Goal: Task Accomplishment & Management: Complete application form

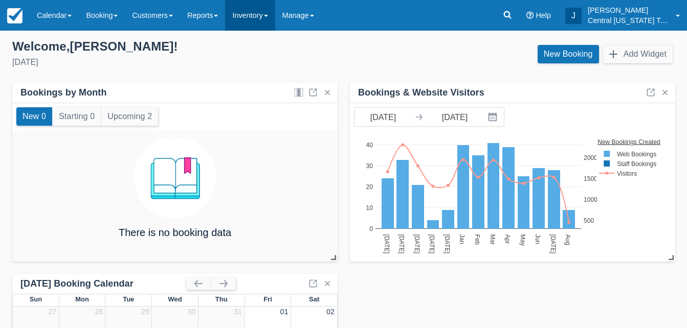
click at [268, 21] on link "Inventory" at bounding box center [250, 15] width 50 height 31
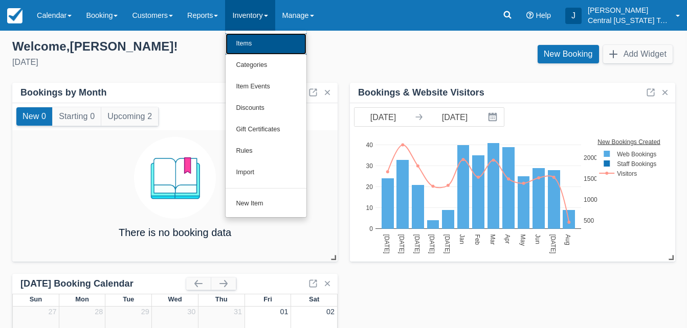
click at [258, 49] on link "Items" at bounding box center [266, 43] width 81 height 21
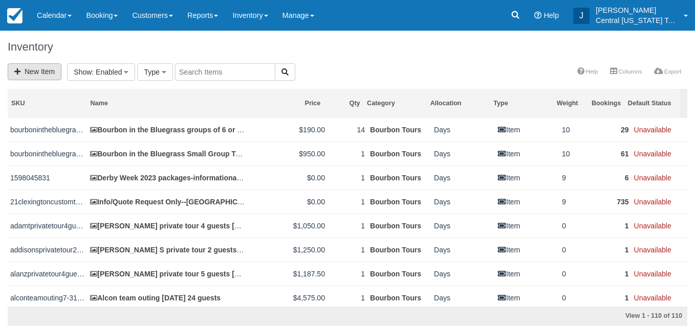
click at [37, 66] on link "New Item" at bounding box center [35, 71] width 54 height 17
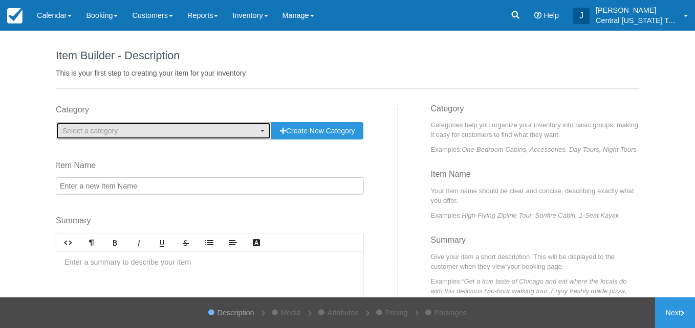
click at [167, 136] on span "Select a category" at bounding box center [159, 131] width 195 height 10
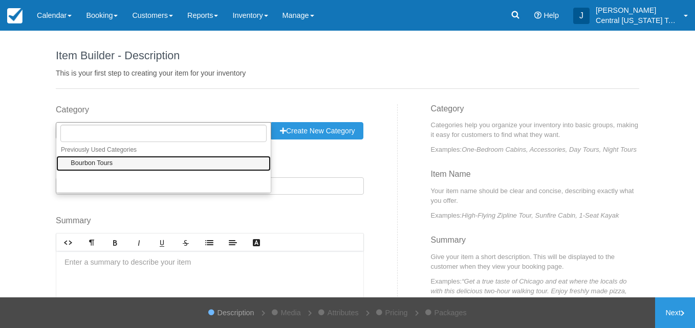
click at [146, 160] on link "Bourbon Tours" at bounding box center [163, 164] width 214 height 16
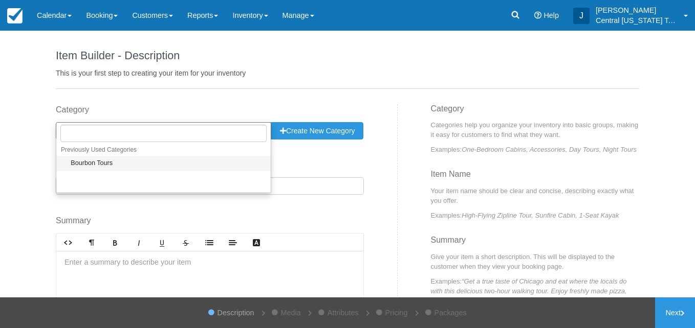
select select "1"
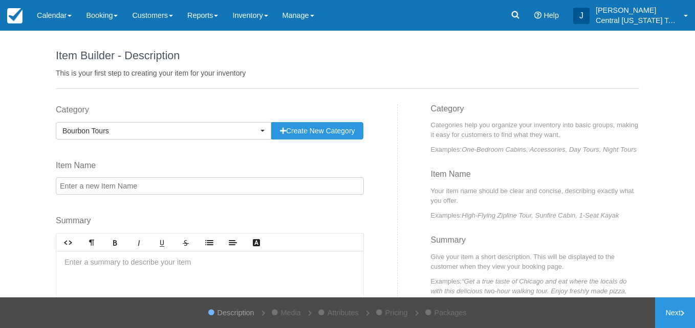
click at [123, 182] on input "Item Name" at bounding box center [210, 185] width 308 height 17
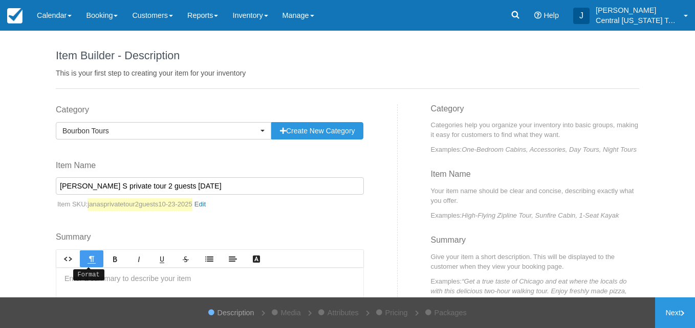
scroll to position [109, 0]
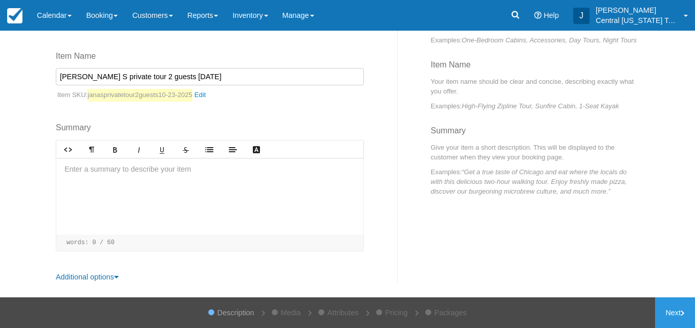
type input "[PERSON_NAME] S private tour 2 guests [DATE]"
click at [102, 191] on div at bounding box center [209, 196] width 307 height 77
click at [132, 185] on p "﻿" at bounding box center [209, 188] width 290 height 11
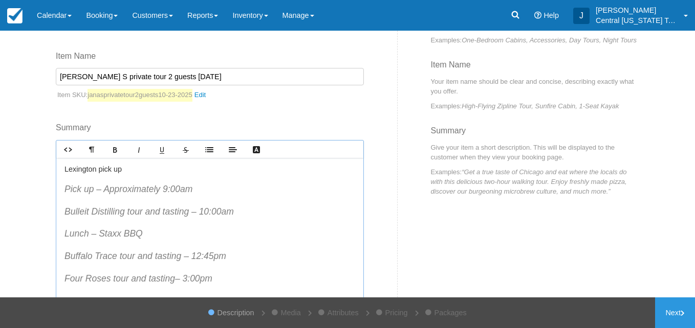
click at [229, 267] on blockquote "Pick up – Approximately 9:00am Bulleit Distilling tour and tasting – 10:00am Lu…" at bounding box center [209, 245] width 290 height 125
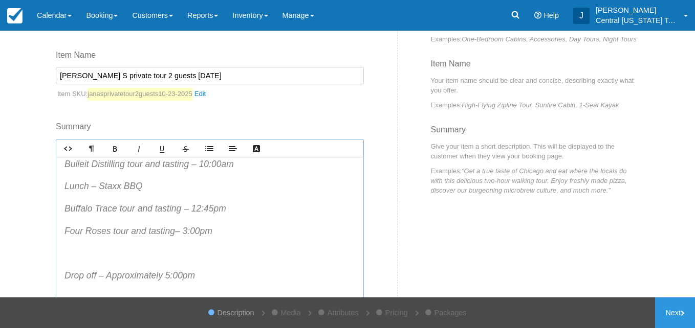
scroll to position [25, 0]
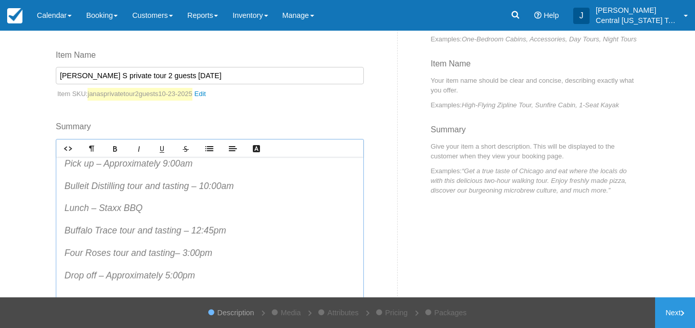
click at [214, 273] on p "Drop off – Approximately 5:00pm" at bounding box center [209, 275] width 290 height 13
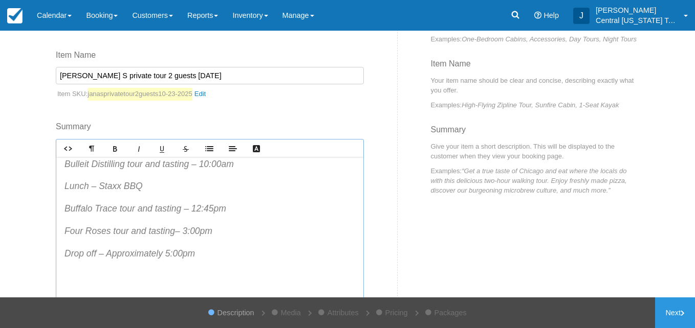
scroll to position [173, 0]
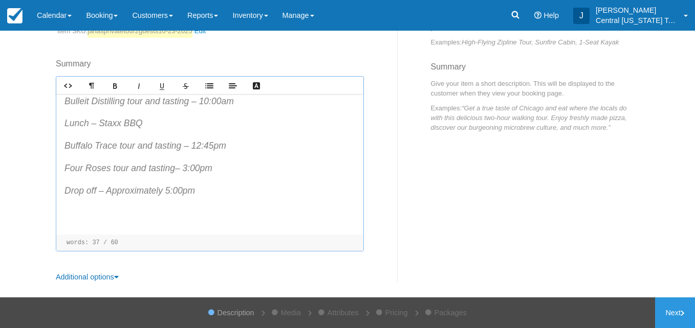
click at [138, 214] on p at bounding box center [209, 212] width 290 height 13
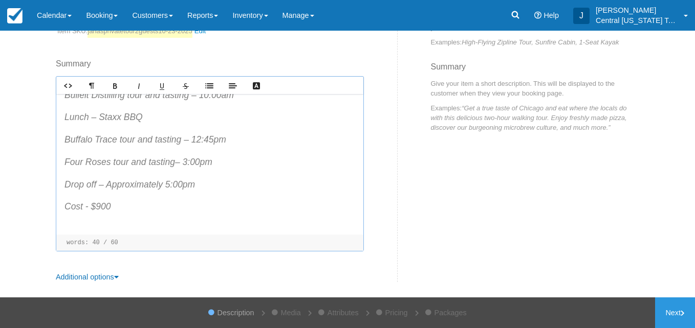
click at [138, 221] on blockquote "Pick up – Approximately 9:00am Bulleit Distilling tour and tasting – 10:00am Lu…" at bounding box center [209, 151] width 290 height 170
drag, startPoint x: 655, startPoint y: 309, endPoint x: 429, endPoint y: 203, distance: 249.6
click at [429, 203] on div "Category Bourbon Tours Previously Used Categories Select a category Bourbon Tou…" at bounding box center [347, 107] width 598 height 352
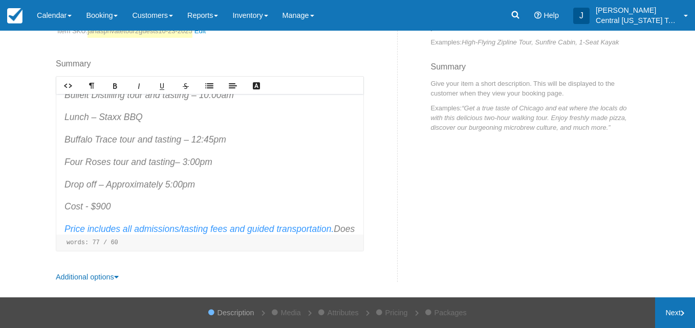
click at [668, 310] on link "Next" at bounding box center [675, 313] width 40 height 31
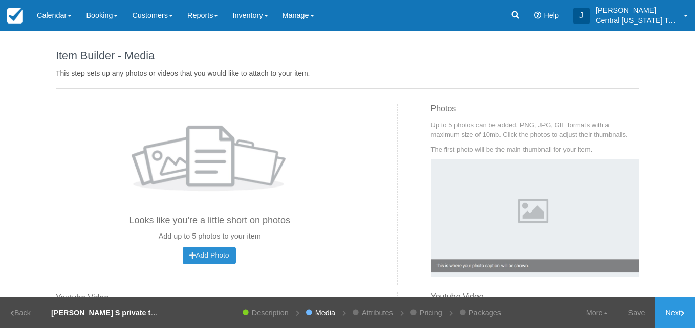
click at [211, 251] on button "Add Photo Uploading..." at bounding box center [209, 255] width 53 height 17
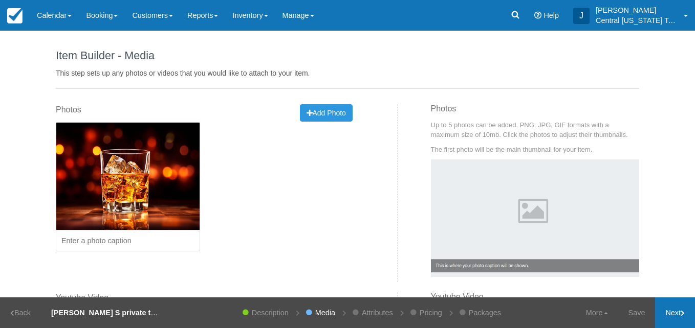
click at [670, 321] on link "Next" at bounding box center [675, 313] width 40 height 31
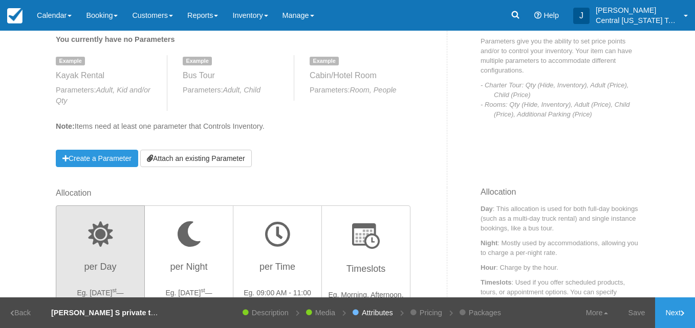
scroll to position [150, 0]
click at [226, 160] on link "Attach an existing Parameter" at bounding box center [195, 158] width 111 height 17
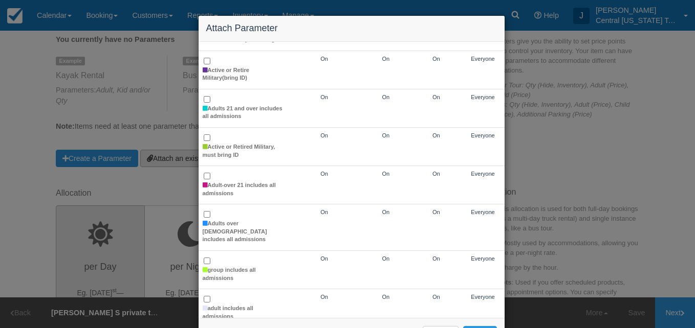
scroll to position [79, 0]
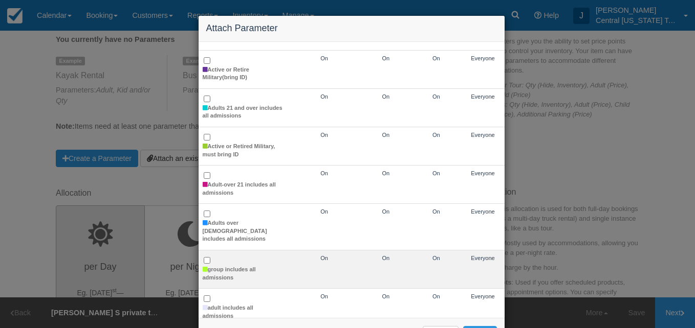
click at [207, 251] on td "group includes all admissions" at bounding box center [243, 270] width 90 height 38
checkbox input "true"
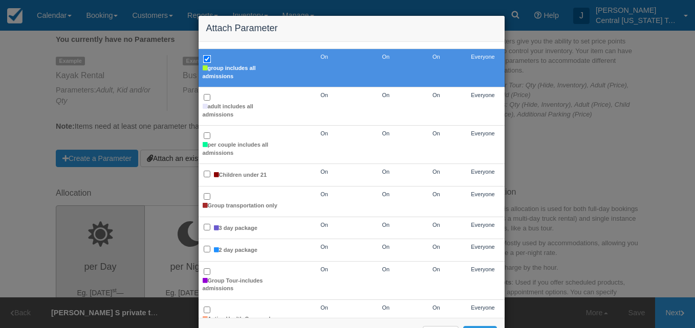
scroll to position [281, 0]
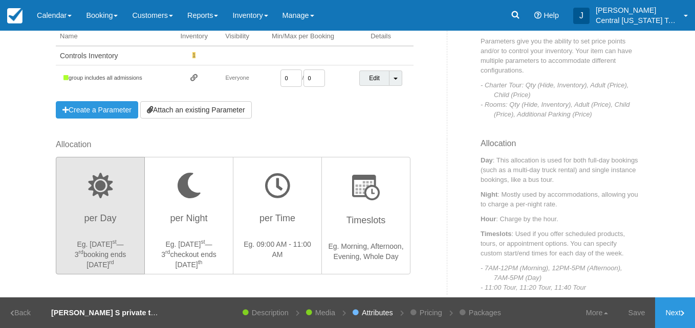
scroll to position [28, 0]
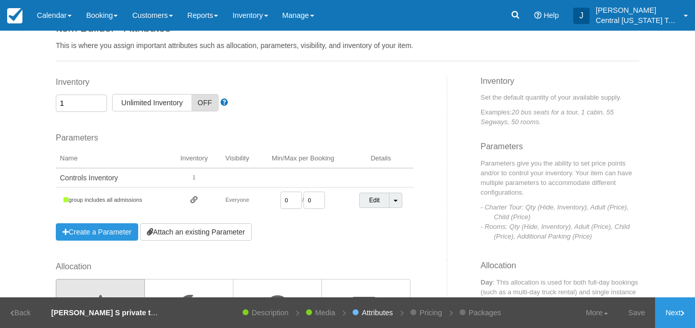
click at [294, 203] on input "0" at bounding box center [290, 200] width 21 height 17
type input "1"
click at [349, 251] on div "Inventory 1 Unlimited ON Unlimited Inventory OFF This item is a Product Groupin…" at bounding box center [247, 169] width 399 height 185
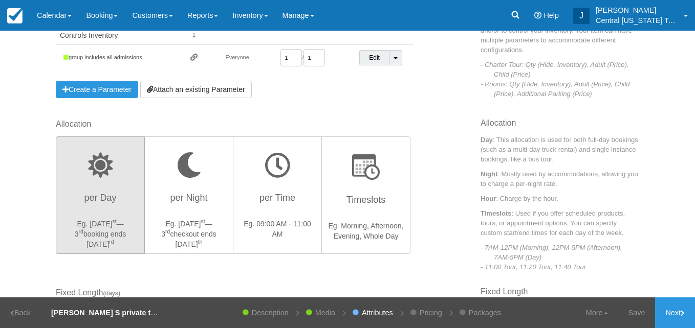
drag, startPoint x: 672, startPoint y: 317, endPoint x: 353, endPoint y: 107, distance: 381.4
click at [353, 107] on div "Inventory 1 Unlimited ON Unlimited Inventory OFF This item is a Product Groupin…" at bounding box center [247, 26] width 399 height 185
click at [662, 313] on link "Next" at bounding box center [675, 313] width 40 height 31
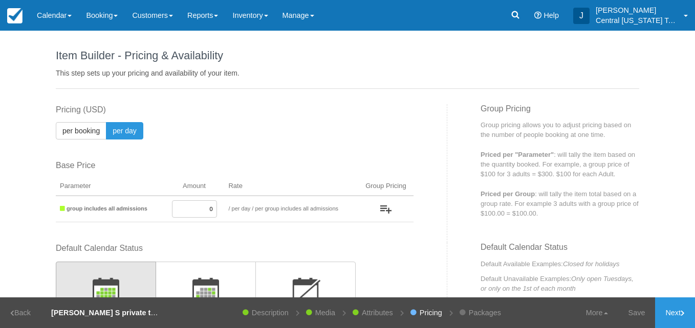
scroll to position [44, 0]
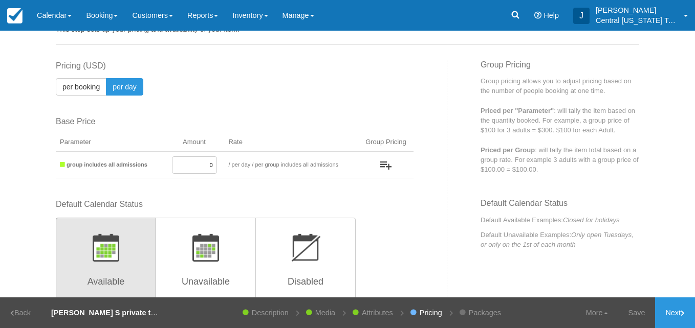
click at [191, 168] on input "0" at bounding box center [194, 165] width 45 height 17
type input "*"
type input "900"
click at [210, 206] on label "Default Calendar Status" at bounding box center [234, 205] width 357 height 12
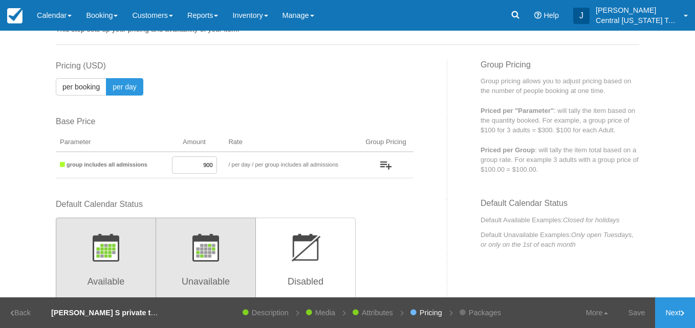
click at [210, 252] on img "button" at bounding box center [205, 248] width 27 height 28
radio input "true"
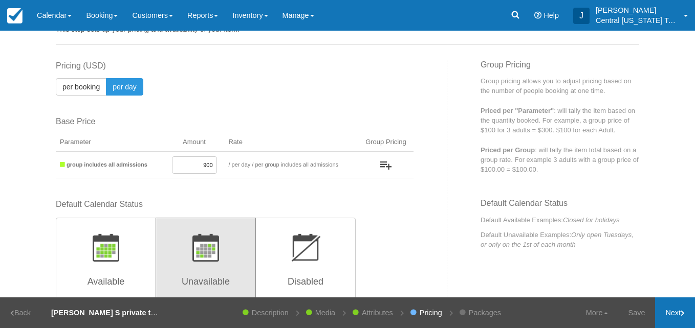
click at [675, 314] on link "Next" at bounding box center [675, 313] width 40 height 31
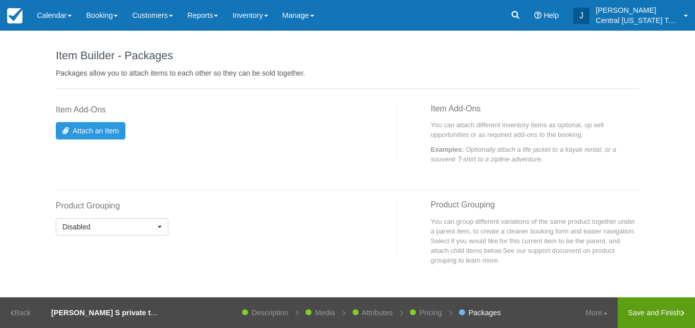
click at [640, 311] on link "Save and Finish" at bounding box center [655, 313] width 77 height 31
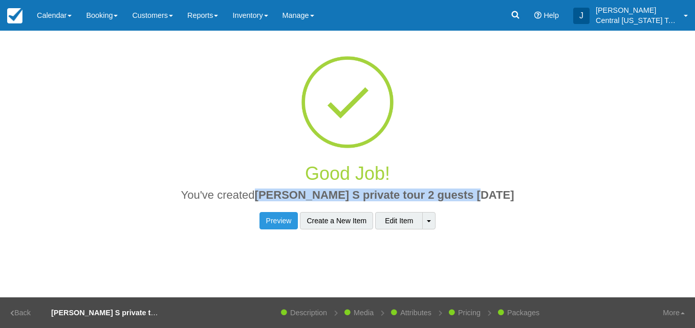
drag, startPoint x: 511, startPoint y: 190, endPoint x: 282, endPoint y: 190, distance: 229.1
click at [282, 190] on h2 "You've created Jana S private tour 2 guests 10-23-2025" at bounding box center [347, 198] width 568 height 18
copy span "[PERSON_NAME] S private tour 2 guests [DATE]"
click at [267, 18] on link "Inventory" at bounding box center [250, 15] width 50 height 31
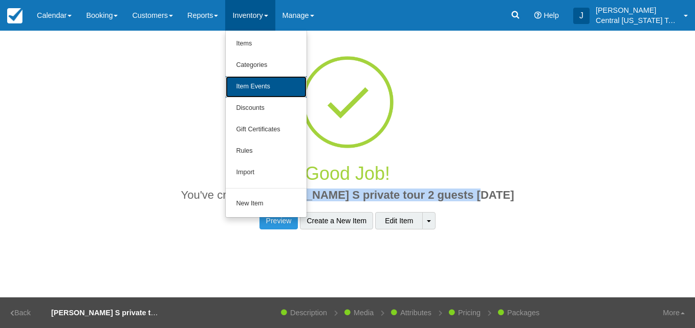
click at [263, 85] on link "Item Events" at bounding box center [266, 86] width 81 height 21
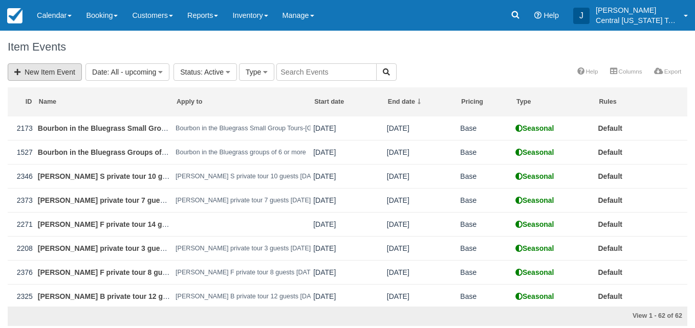
click at [54, 70] on link "New Item Event" at bounding box center [45, 71] width 74 height 17
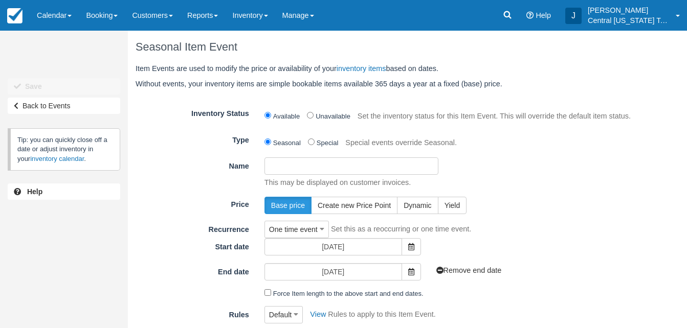
click at [304, 168] on input "Name" at bounding box center [351, 166] width 174 height 17
paste input "[PERSON_NAME] S private tour 2 guests [DATE]"
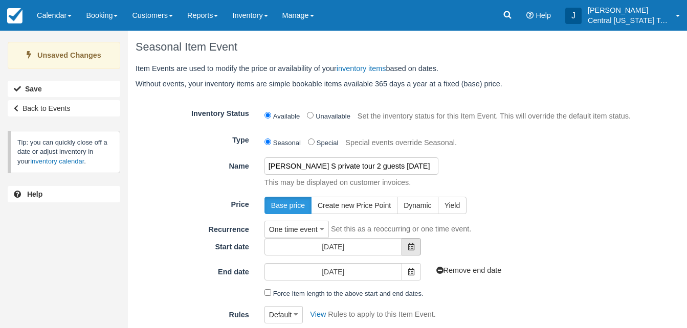
type input "[PERSON_NAME] S private tour 2 guests [DATE]"
click at [412, 255] on span at bounding box center [410, 246] width 19 height 17
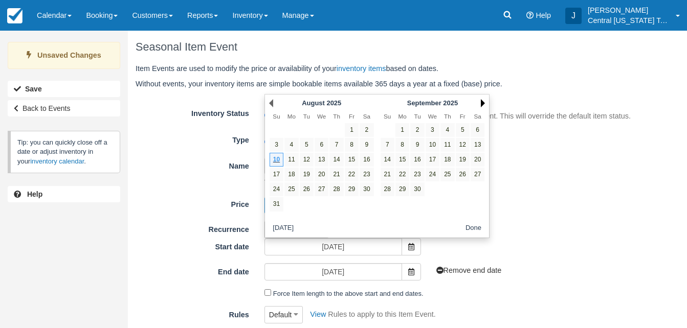
click at [482, 104] on link "Next" at bounding box center [483, 103] width 4 height 8
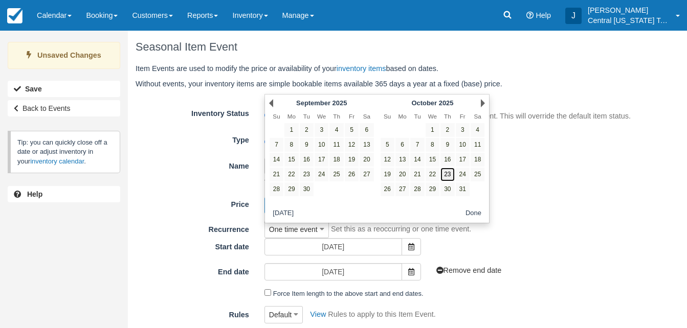
click at [451, 176] on link "23" at bounding box center [447, 175] width 14 height 14
type input "[DATE]"
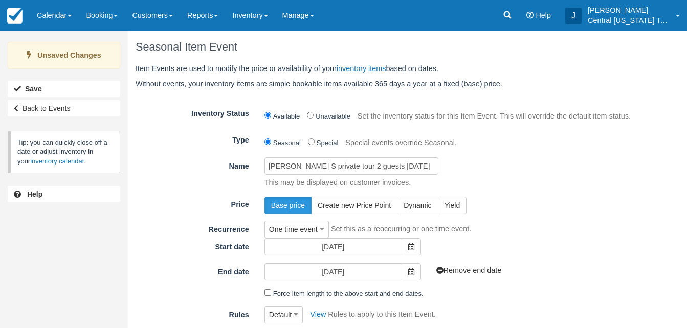
click at [516, 196] on div "Price Base price Create new Price Point Dynamic [GEOGRAPHIC_DATA]" at bounding box center [385, 204] width 515 height 17
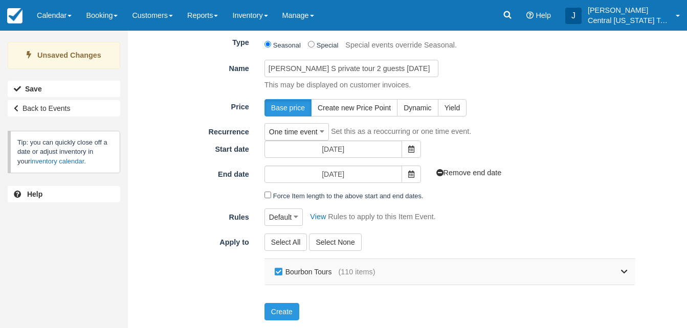
click at [272, 275] on label "Bourbon Tours" at bounding box center [305, 271] width 66 height 15
checkbox input "false"
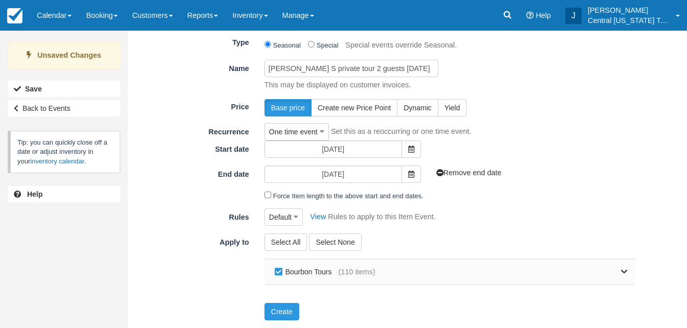
checkbox input "false"
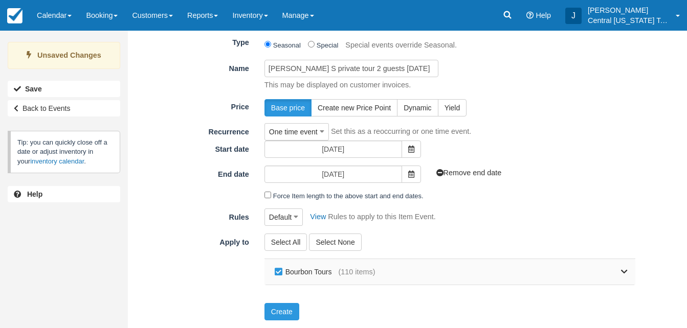
checkbox input "false"
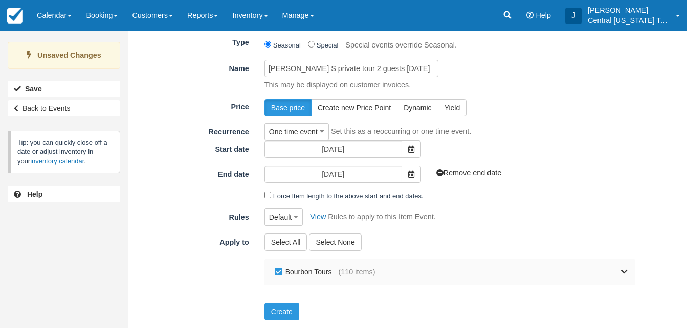
checkbox input "false"
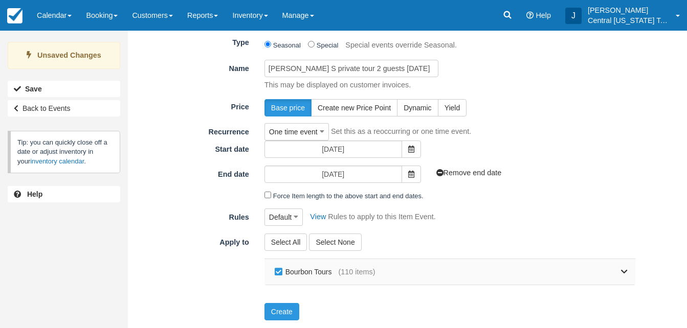
checkbox input "false"
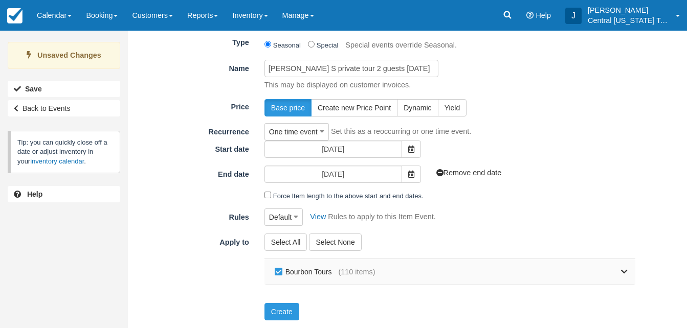
checkbox input "false"
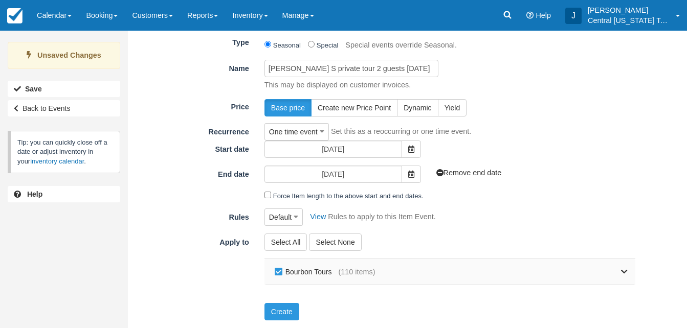
checkbox input "false"
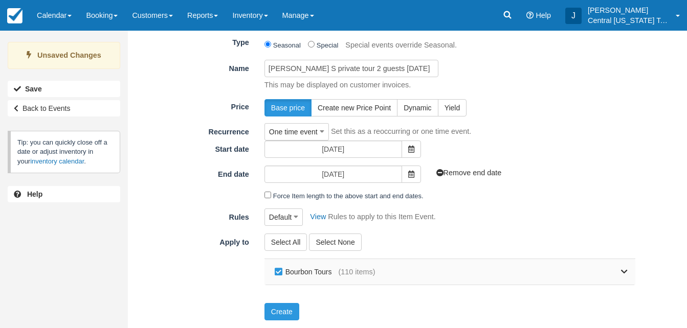
checkbox input "false"
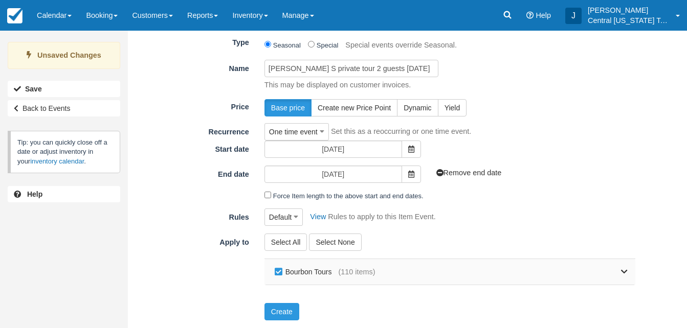
checkbox input "false"
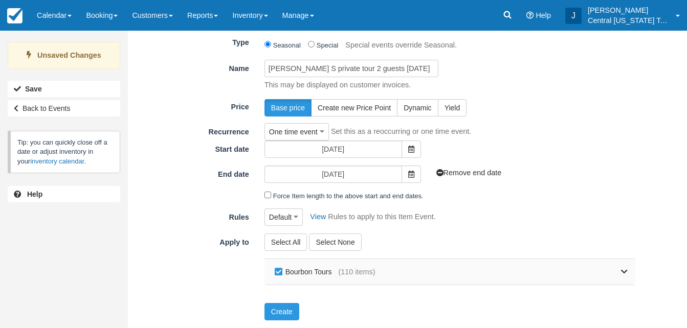
checkbox input "false"
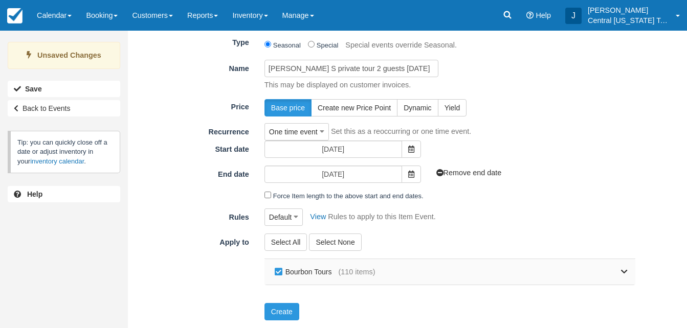
checkbox input "false"
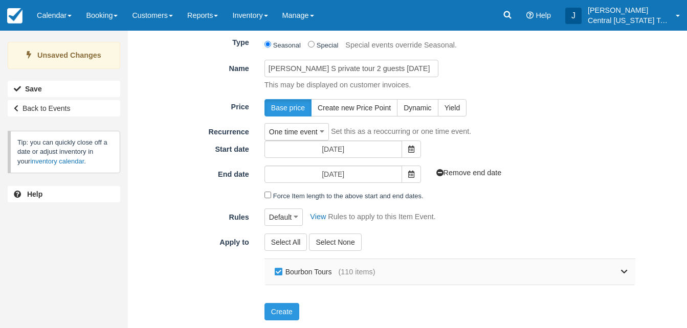
checkbox input "false"
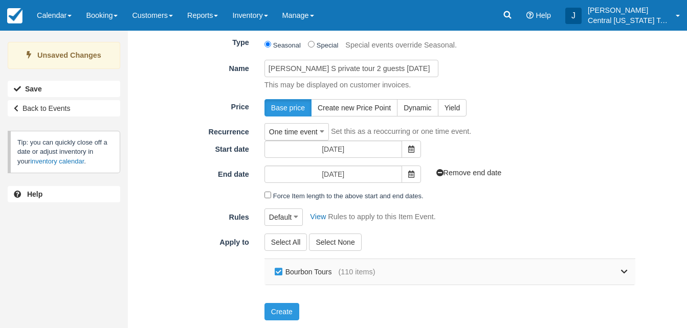
checkbox input "false"
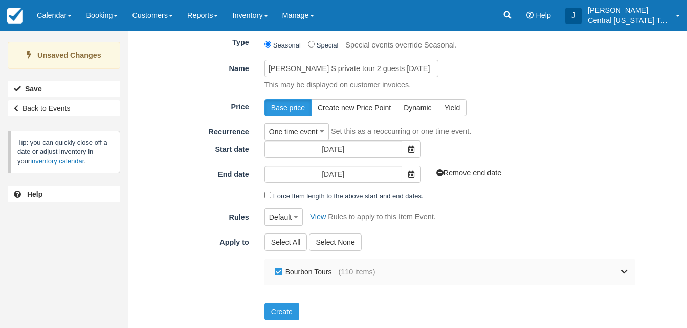
checkbox input "false"
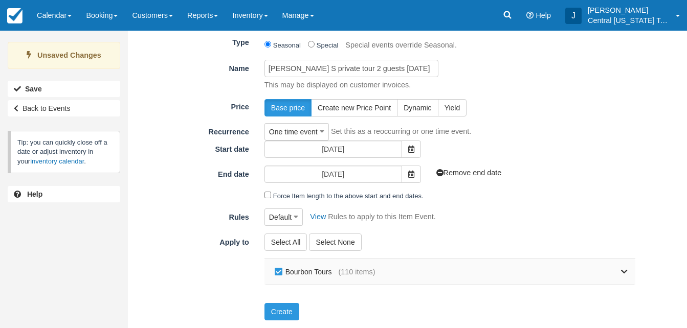
checkbox input "false"
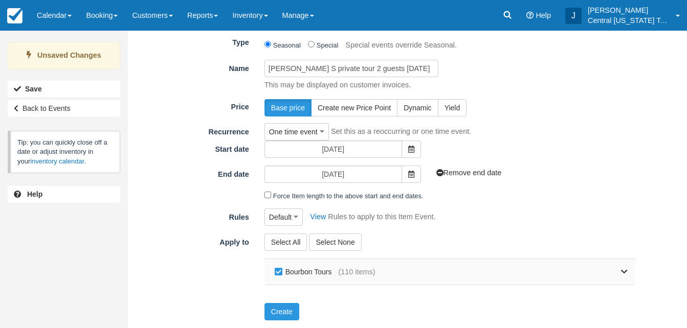
checkbox input "false"
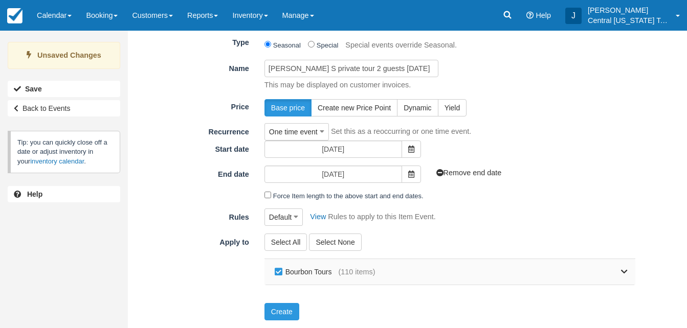
checkbox input "false"
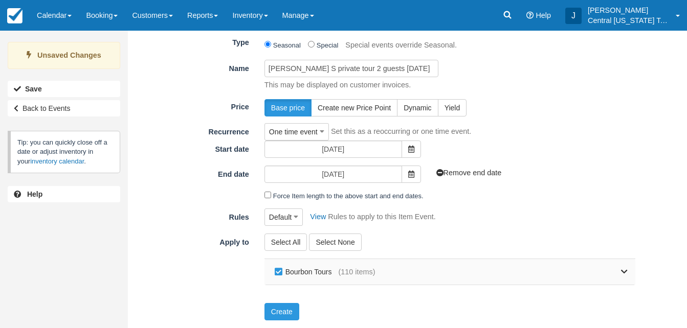
checkbox input "false"
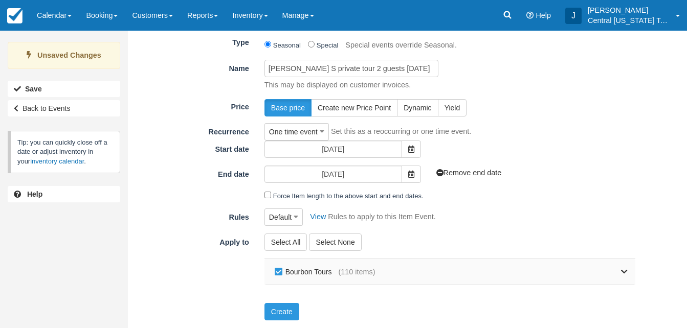
checkbox input "false"
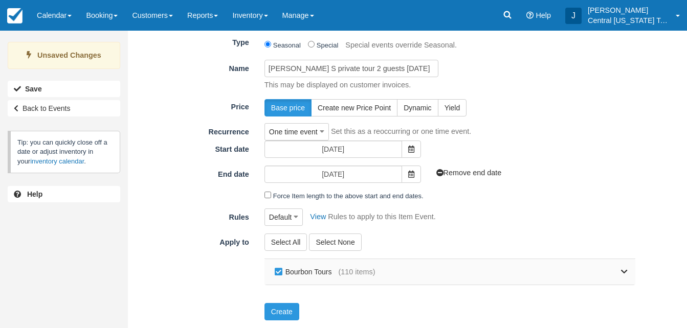
checkbox input "false"
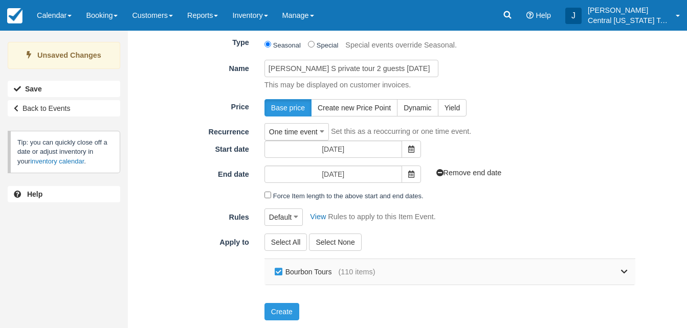
checkbox input "false"
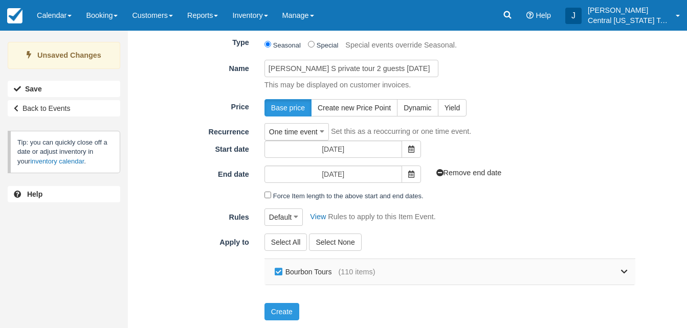
checkbox input "false"
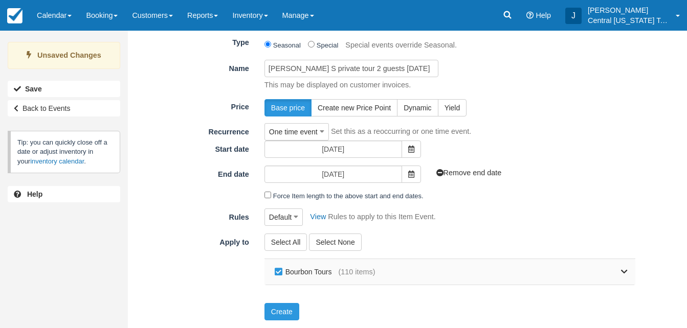
checkbox input "false"
click at [626, 274] on icon at bounding box center [624, 272] width 7 height 7
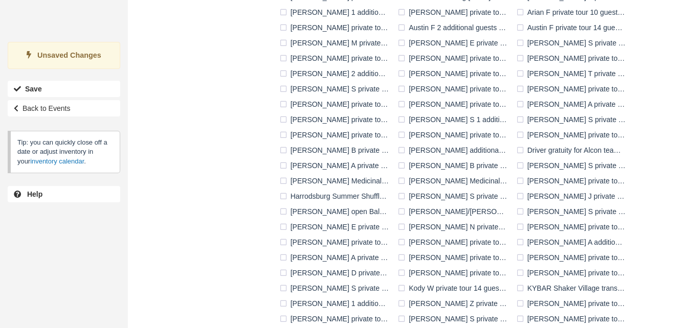
scroll to position [429, 0]
click at [400, 194] on label "[PERSON_NAME] S private tour 2 guests [DATE]" at bounding box center [454, 195] width 118 height 15
checkbox input "true"
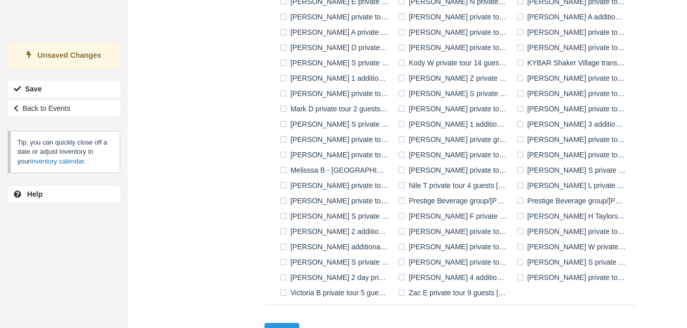
scroll to position [674, 0]
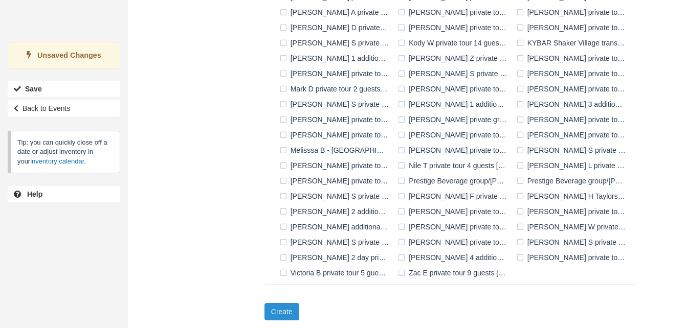
click at [278, 314] on button "Create" at bounding box center [281, 311] width 35 height 17
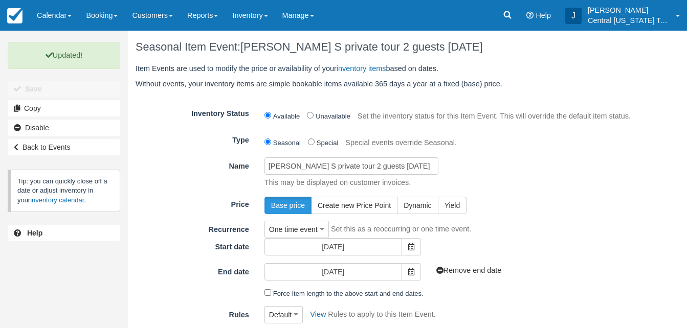
click at [532, 197] on div "Base price Create new Price Point Dynamic Yield" at bounding box center [450, 205] width 386 height 17
